Goal: Information Seeking & Learning: Find specific fact

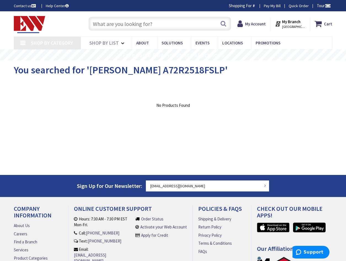
click at [102, 24] on input "text" at bounding box center [159, 24] width 143 height 14
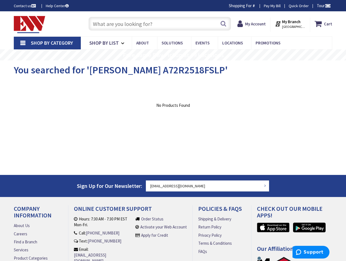
paste input "[PERSON_NAME] A72R2518FSLP"
drag, startPoint x: 114, startPoint y: 23, endPoint x: 62, endPoint y: 16, distance: 52.9
click at [61, 16] on div "Toggle Nav [PERSON_NAME] A72R2518FSLP Search 5 5 5 items Cart My Cart 5" at bounding box center [173, 24] width 327 height 18
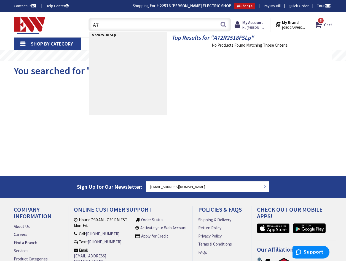
type input "A"
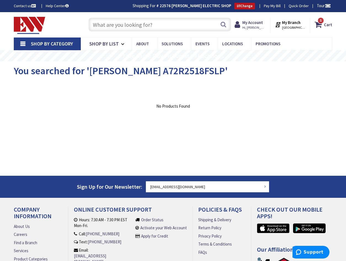
click at [121, 24] on input "text" at bounding box center [159, 25] width 143 height 14
paste input "Milbank U4721-O-BL"
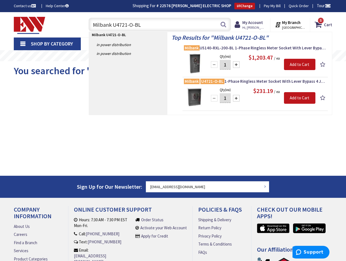
click at [109, 24] on input "Milbank U4721-O-BL" at bounding box center [159, 25] width 143 height 14
paste input "[PERSON_NAME] BRP30B200"
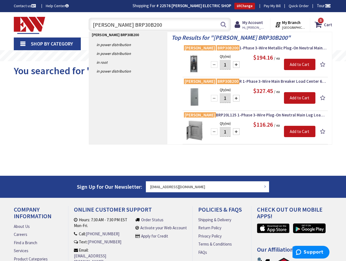
drag, startPoint x: 136, startPoint y: 23, endPoint x: 58, endPoint y: 23, distance: 78.0
click at [59, 23] on div "Toggle Nav [PERSON_NAME] BRP30B200 [PERSON_NAME] BRP30B200 Search 5 5 5 items C…" at bounding box center [173, 24] width 327 height 18
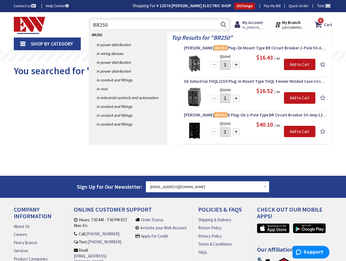
drag, startPoint x: 103, startPoint y: 25, endPoint x: 106, endPoint y: 25, distance: 3.0
click at [103, 25] on input "BR250" at bounding box center [159, 25] width 143 height 14
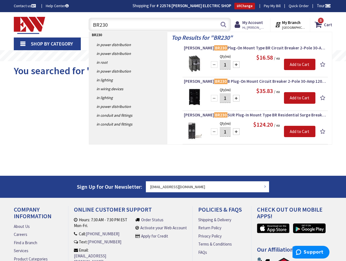
click at [104, 25] on input "BR230" at bounding box center [159, 25] width 143 height 14
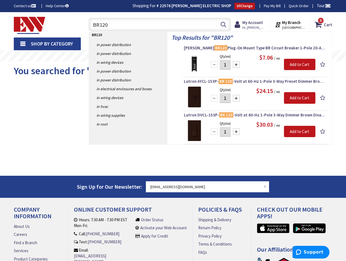
drag, startPoint x: 123, startPoint y: 24, endPoint x: 54, endPoint y: 22, distance: 69.2
click at [55, 22] on div "Toggle Nav BR120 BR120 Search 5 5 5 items Cart My Cart 5 Close" at bounding box center [173, 24] width 327 height 18
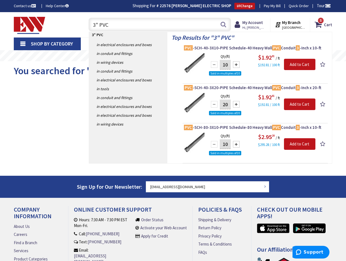
click at [121, 27] on input "3" PVC" at bounding box center [159, 25] width 143 height 14
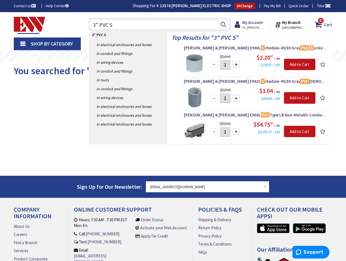
drag, startPoint x: 132, startPoint y: 26, endPoint x: 128, endPoint y: 26, distance: 3.6
click at [129, 26] on input "3" PVC S" at bounding box center [159, 25] width 143 height 14
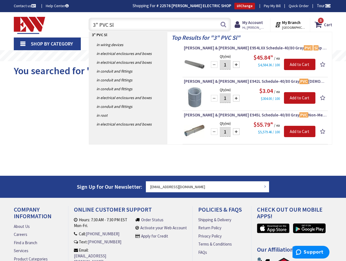
drag, startPoint x: 121, startPoint y: 26, endPoint x: 100, endPoint y: 25, distance: 21.3
click at [100, 25] on input "3" PVC Sl" at bounding box center [159, 25] width 143 height 14
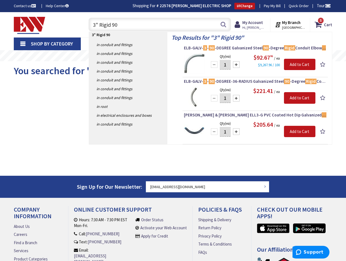
drag, startPoint x: 122, startPoint y: 25, endPoint x: 99, endPoint y: 23, distance: 23.2
click at [99, 23] on input "3" Rigid 90" at bounding box center [159, 25] width 143 height 14
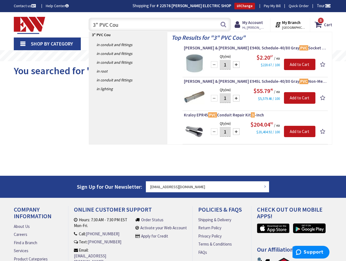
drag, startPoint x: 124, startPoint y: 25, endPoint x: 73, endPoint y: 24, distance: 51.3
click at [73, 24] on div "Toggle Nav 3" PVC Cou 3" PVC Cou Search 5 5 5 items Cart My Cart 5 Close" at bounding box center [173, 24] width 327 height 18
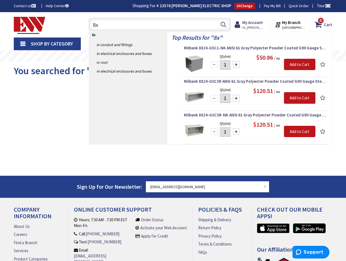
type input "8"
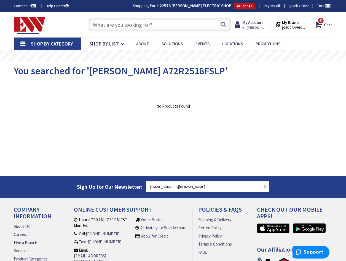
click at [114, 28] on input "text" at bounding box center [159, 25] width 143 height 14
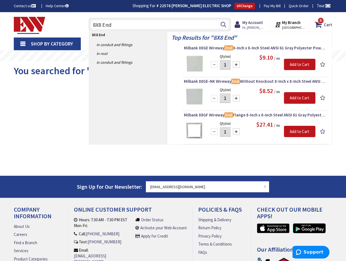
drag, startPoint x: 115, startPoint y: 23, endPoint x: 73, endPoint y: 23, distance: 41.6
click at [73, 23] on div "Toggle Nav 8X8 End 8X8 End Search 5 5 5 items Cart My Cart 5 Close 5" at bounding box center [173, 24] width 327 height 18
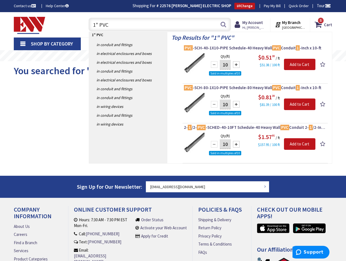
click at [125, 20] on input "1" PVC" at bounding box center [159, 25] width 143 height 14
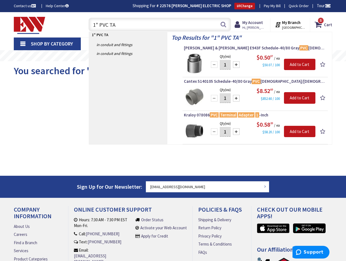
click at [117, 25] on input "1" PVC TA" at bounding box center [159, 25] width 143 height 14
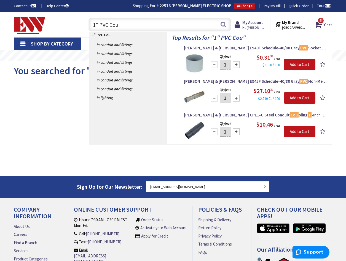
drag, startPoint x: 125, startPoint y: 24, endPoint x: 110, endPoint y: 23, distance: 15.2
click at [110, 23] on input "1" PVC Cou" at bounding box center [159, 25] width 143 height 14
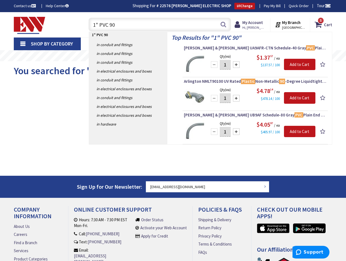
drag, startPoint x: 94, startPoint y: 24, endPoint x: 100, endPoint y: 28, distance: 7.0
click at [94, 24] on input "1" PVC 90" at bounding box center [159, 25] width 143 height 14
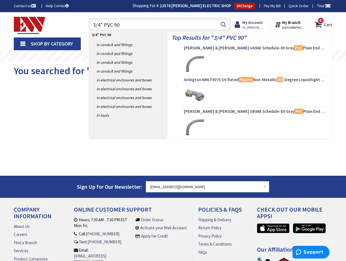
click at [122, 25] on input "3/4" PVC 90" at bounding box center [159, 25] width 143 height 14
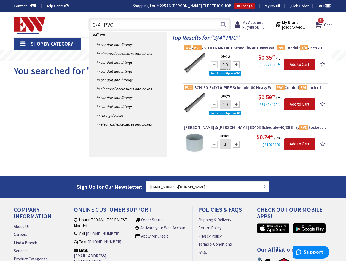
click at [119, 28] on input "3/4" PVC" at bounding box center [159, 25] width 143 height 14
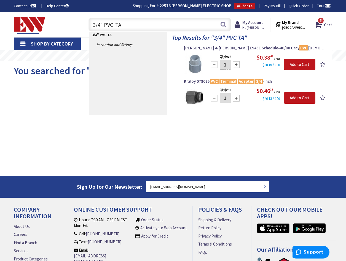
drag, startPoint x: 130, startPoint y: 26, endPoint x: 76, endPoint y: 24, distance: 54.0
click at [75, 24] on div "Toggle Nav 3/4" PVC TA 3/4" PVC TA Search 5 5 5 items Cart My Cart 5 Close 5" at bounding box center [173, 24] width 327 height 18
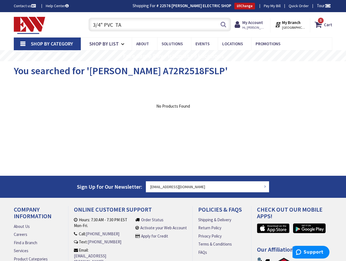
drag, startPoint x: 99, startPoint y: 25, endPoint x: 128, endPoint y: 23, distance: 28.5
drag, startPoint x: 127, startPoint y: 24, endPoint x: 96, endPoint y: 20, distance: 30.5
click at [96, 20] on input "3/4" PVC TA" at bounding box center [159, 25] width 143 height 14
drag, startPoint x: 126, startPoint y: 25, endPoint x: 93, endPoint y: 23, distance: 32.9
click at [93, 23] on input "3/4" PVC TA" at bounding box center [159, 25] width 143 height 14
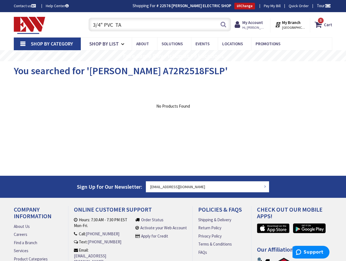
paste input "Arlington NM2015"
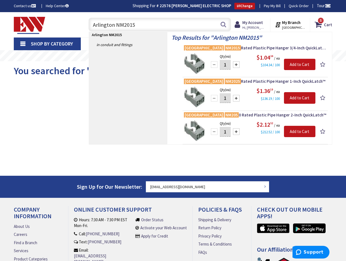
drag, startPoint x: 134, startPoint y: 24, endPoint x: 59, endPoint y: 22, distance: 75.0
click at [59, 22] on div "Toggle Nav [GEOGRAPHIC_DATA] NM2015 [GEOGRAPHIC_DATA] NM2015 Search 5 5 5 items…" at bounding box center [173, 24] width 327 height 18
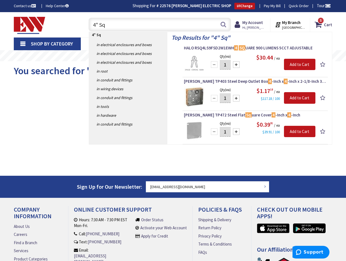
drag, startPoint x: 109, startPoint y: 23, endPoint x: 73, endPoint y: 22, distance: 36.2
click at [72, 22] on div "Toggle Nav 4" Sq 4" Sq Search 5 5 5 items Cart My Cart 5 Close" at bounding box center [173, 24] width 327 height 18
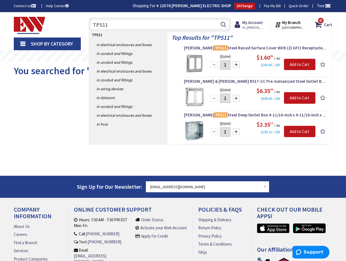
drag, startPoint x: 117, startPoint y: 26, endPoint x: 78, endPoint y: 26, distance: 38.9
click at [78, 26] on div "Toggle Nav TP511 TP511 Search 5 5 5 items Cart My Cart 5 Close" at bounding box center [173, 24] width 327 height 18
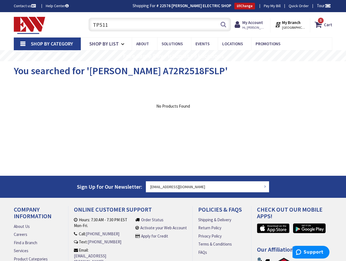
paste input "Leviton CS6369"
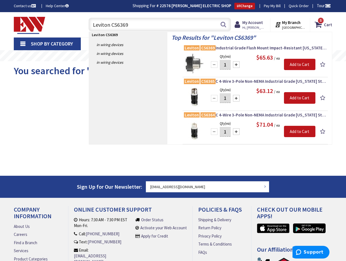
drag, startPoint x: 130, startPoint y: 27, endPoint x: 80, endPoint y: 22, distance: 50.1
click at [80, 22] on div "Toggle Nav Leviton CS6369 Leviton CS6369 Search 5 5 5 items Cart My Cart 5 Close" at bounding box center [173, 24] width 327 height 18
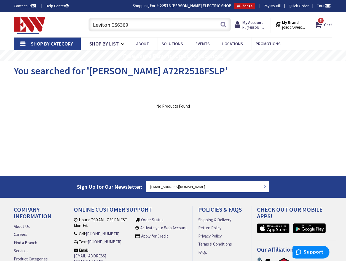
paste input "2710"
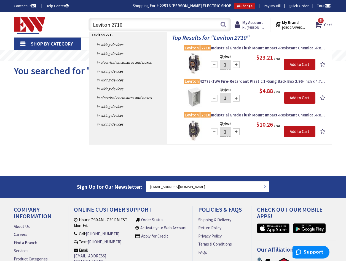
drag, startPoint x: 138, startPoint y: 24, endPoint x: 72, endPoint y: 17, distance: 66.3
click at [70, 17] on div "Toggle Nav Leviton 2710 Leviton 2710 Search 5 5 5 items Cart My Cart 5 Close 5" at bounding box center [173, 24] width 327 height 18
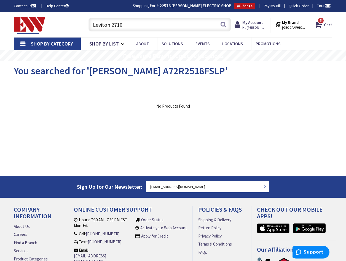
paste input "GFWT2-W"
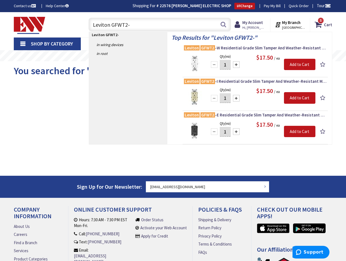
drag, startPoint x: 133, startPoint y: 25, endPoint x: 67, endPoint y: 26, distance: 66.2
click at [67, 26] on div "Toggle Nav Leviton GFWT2- Leviton GFWT2- Search 5 5 5 items Cart My Cart 5 Close" at bounding box center [173, 24] width 327 height 18
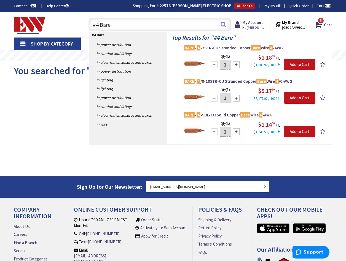
drag, startPoint x: 114, startPoint y: 26, endPoint x: 85, endPoint y: 26, distance: 28.9
click at [85, 26] on div "#4 Bare #4 Bare Search 5" at bounding box center [159, 24] width 154 height 18
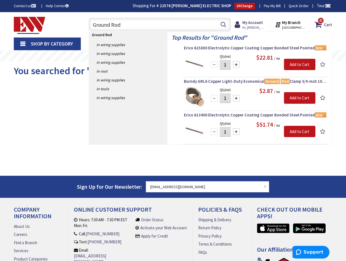
drag, startPoint x: 129, startPoint y: 24, endPoint x: 76, endPoint y: 21, distance: 52.7
click at [77, 21] on div "Toggle Nav Ground Rod Ground Rod Search 5 5 5 items Cart My Cart 5 Close" at bounding box center [173, 24] width 327 height 18
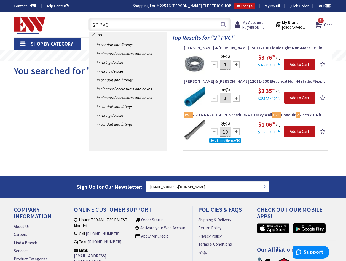
click at [112, 26] on input "2" PVC" at bounding box center [159, 25] width 143 height 14
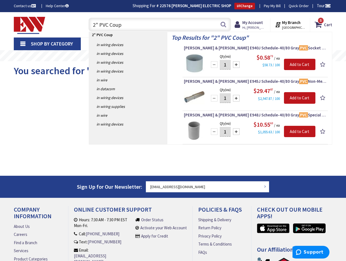
drag, startPoint x: 123, startPoint y: 25, endPoint x: 110, endPoint y: 23, distance: 13.0
click at [110, 23] on input "2" PVC Coup" at bounding box center [159, 25] width 143 height 14
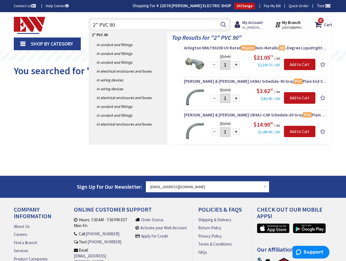
type input "2" PVC 90"
